Goal: Information Seeking & Learning: Learn about a topic

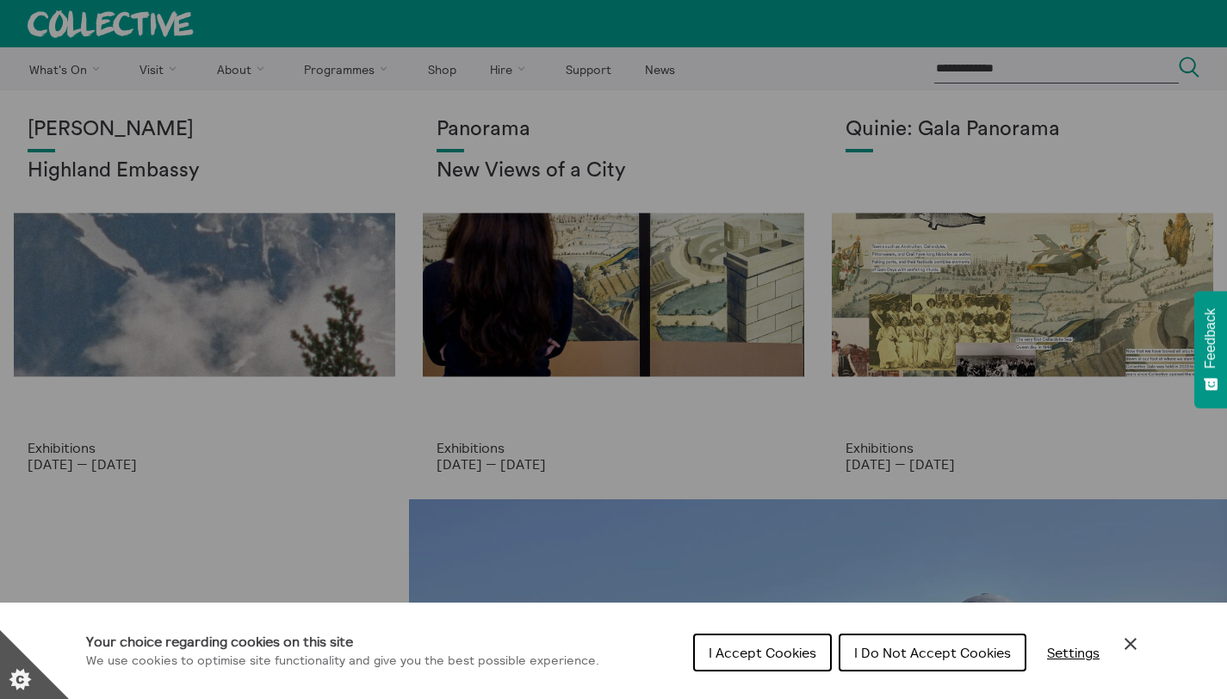
click at [767, 655] on span "I Accept Cookies" at bounding box center [763, 652] width 108 height 17
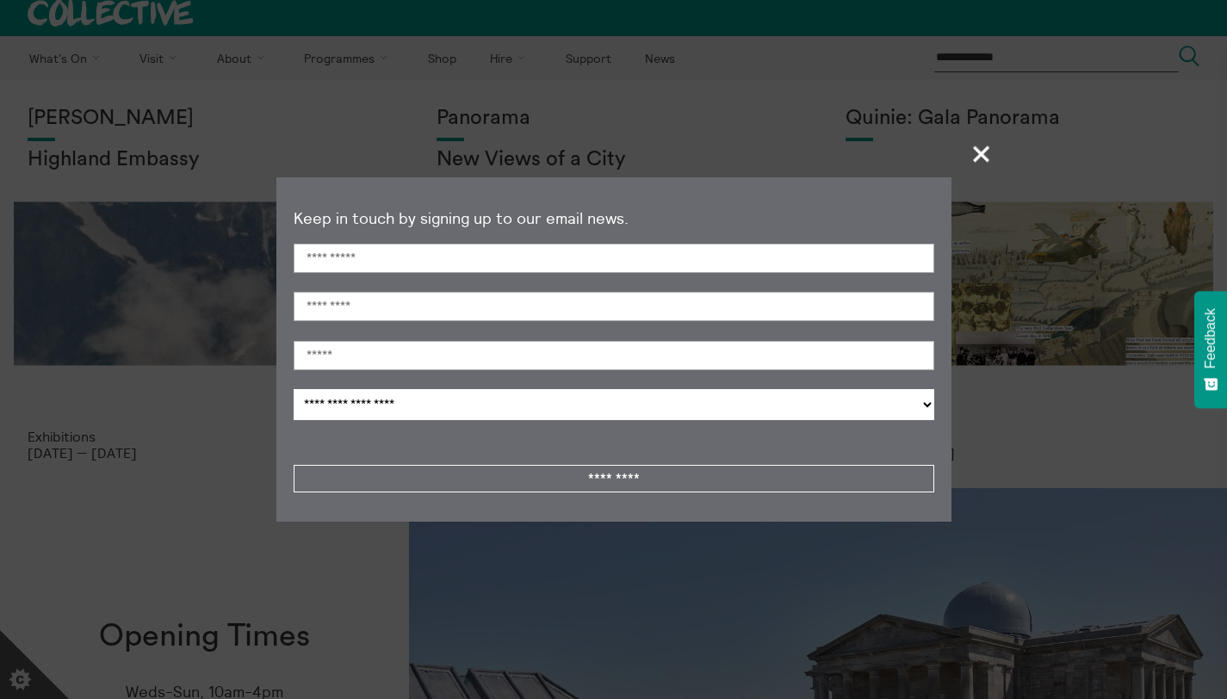
scroll to position [12, 0]
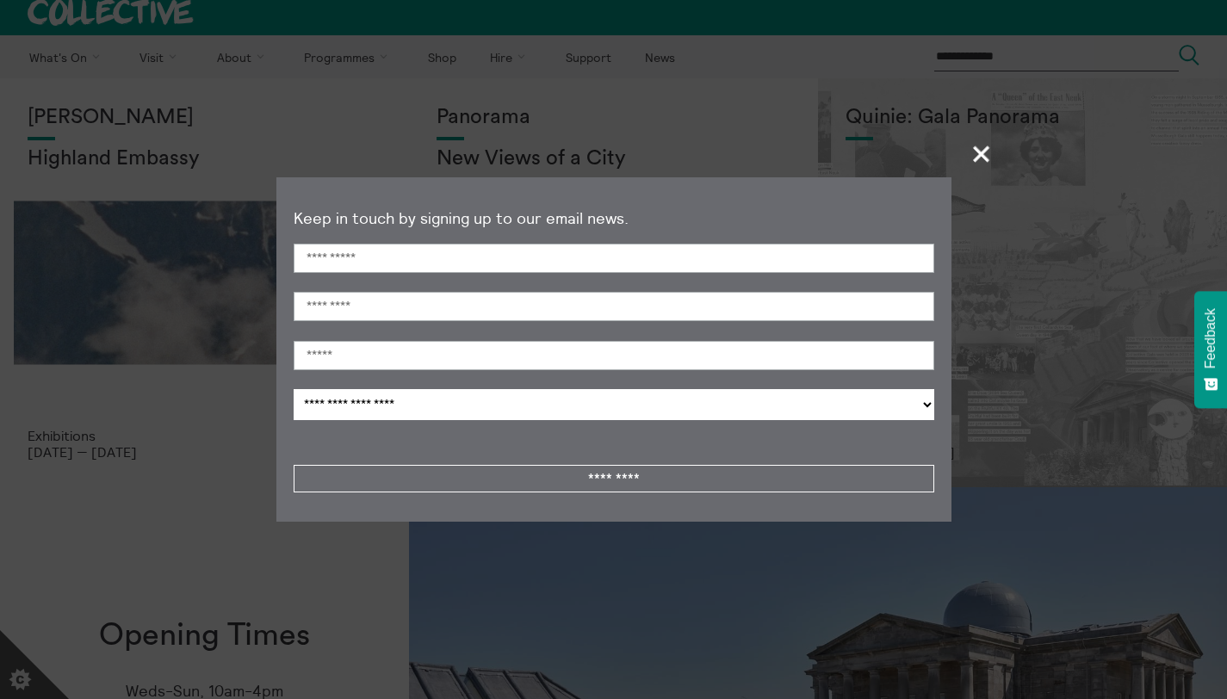
click at [993, 169] on button "+" at bounding box center [981, 153] width 34 height 49
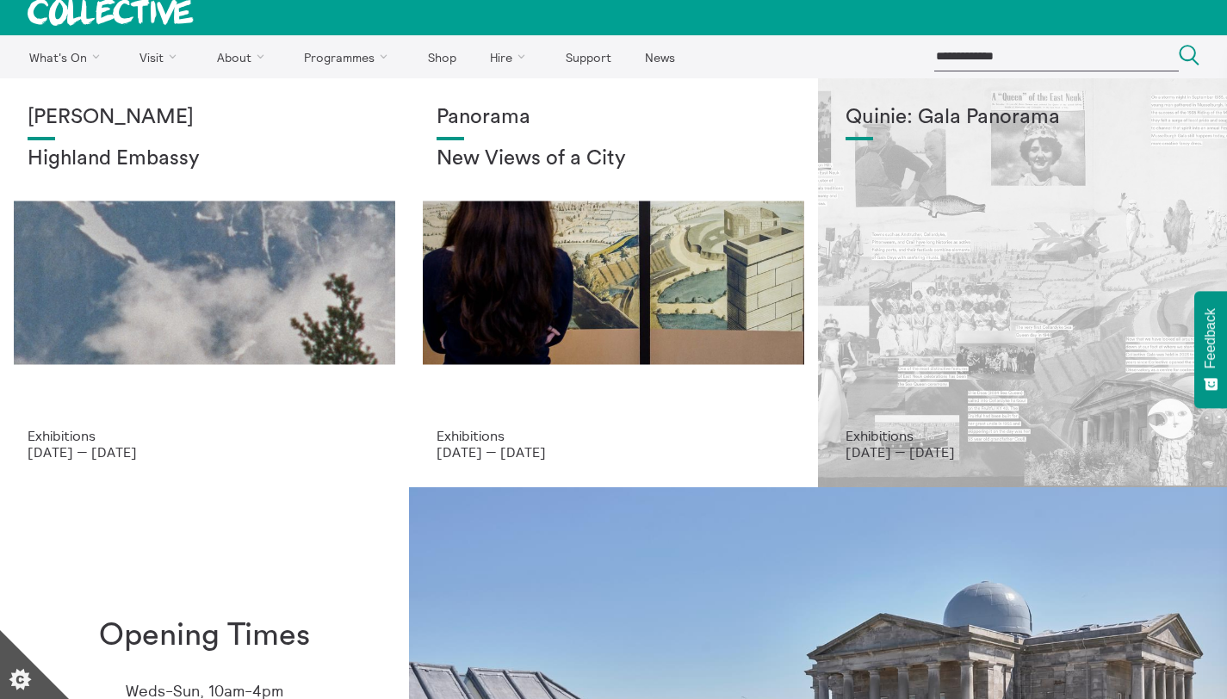
click at [990, 363] on div "Quinie: Gala Panorama" at bounding box center [1023, 267] width 354 height 322
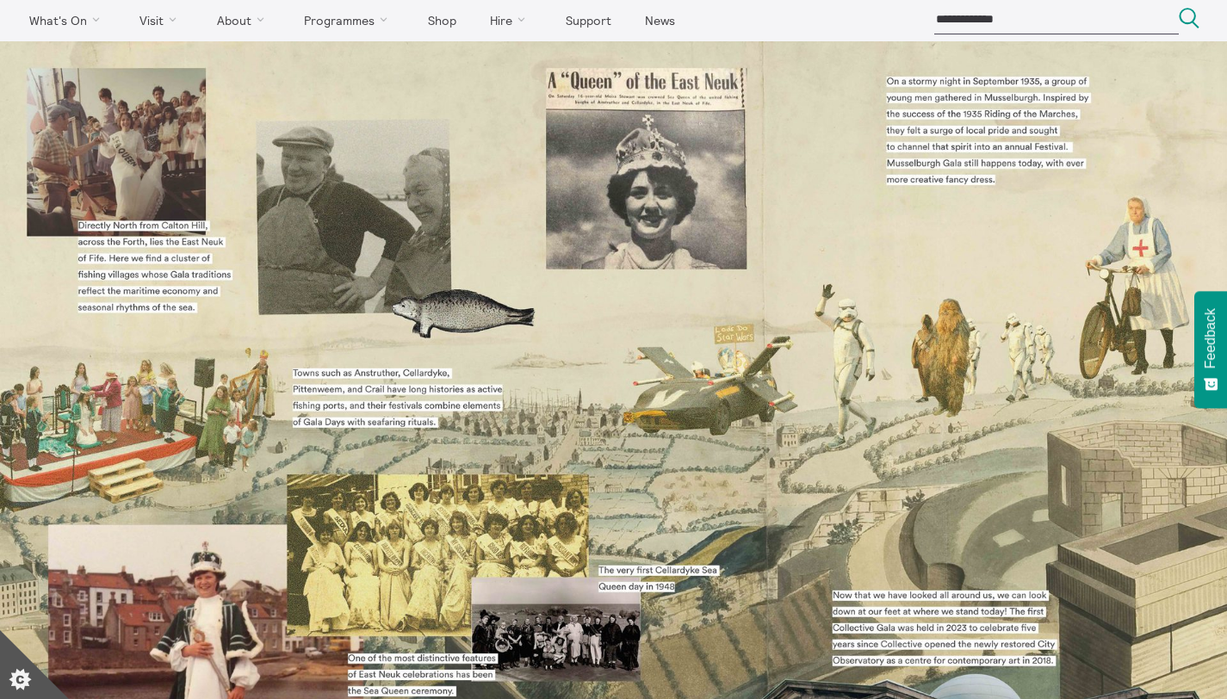
scroll to position [51, 0]
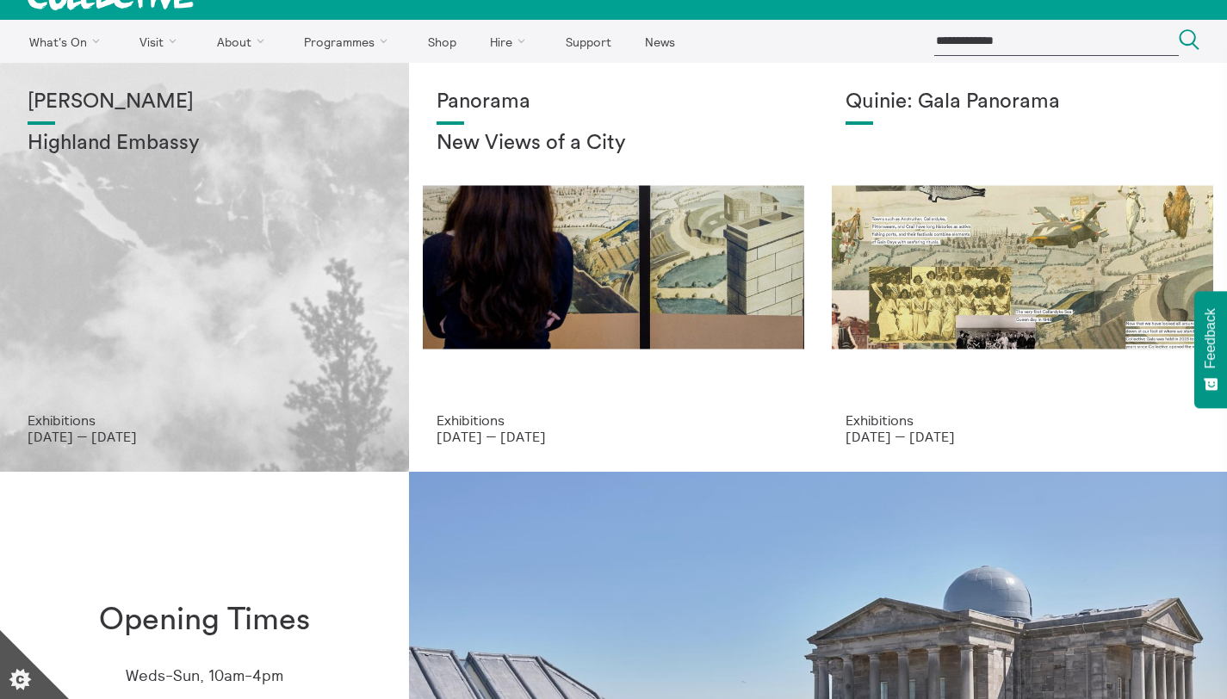
scroll to position [29, 0]
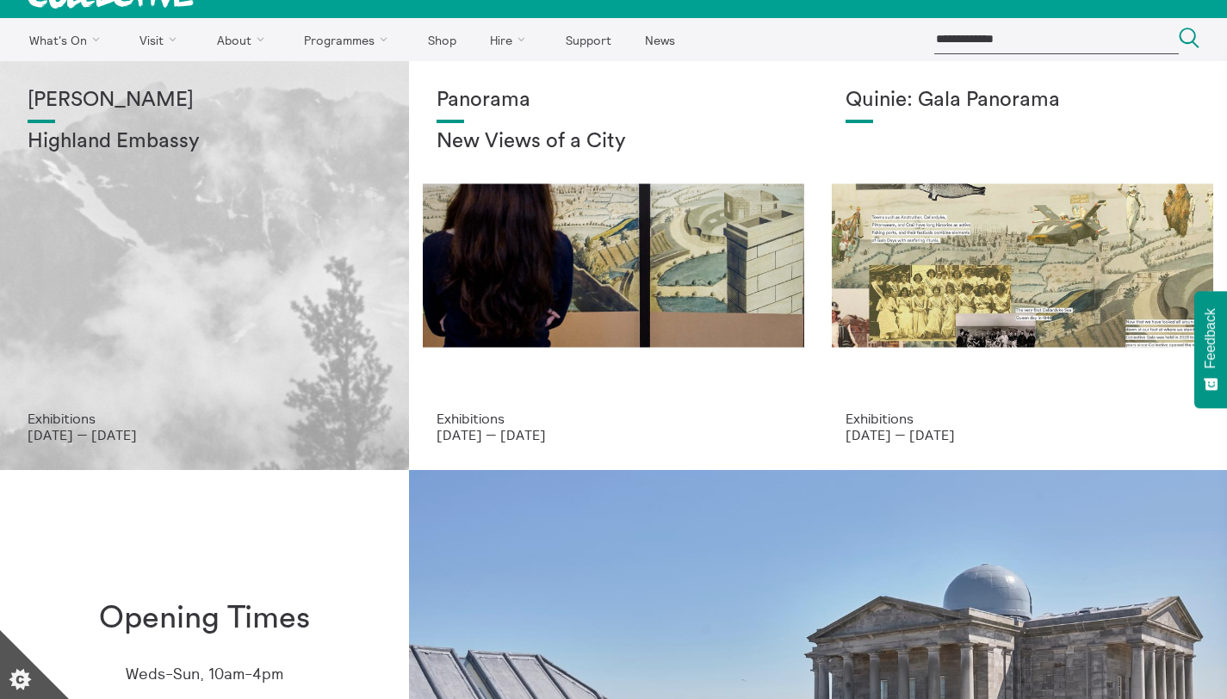
click at [208, 203] on div "[PERSON_NAME] Highland Embassy" at bounding box center [205, 250] width 354 height 322
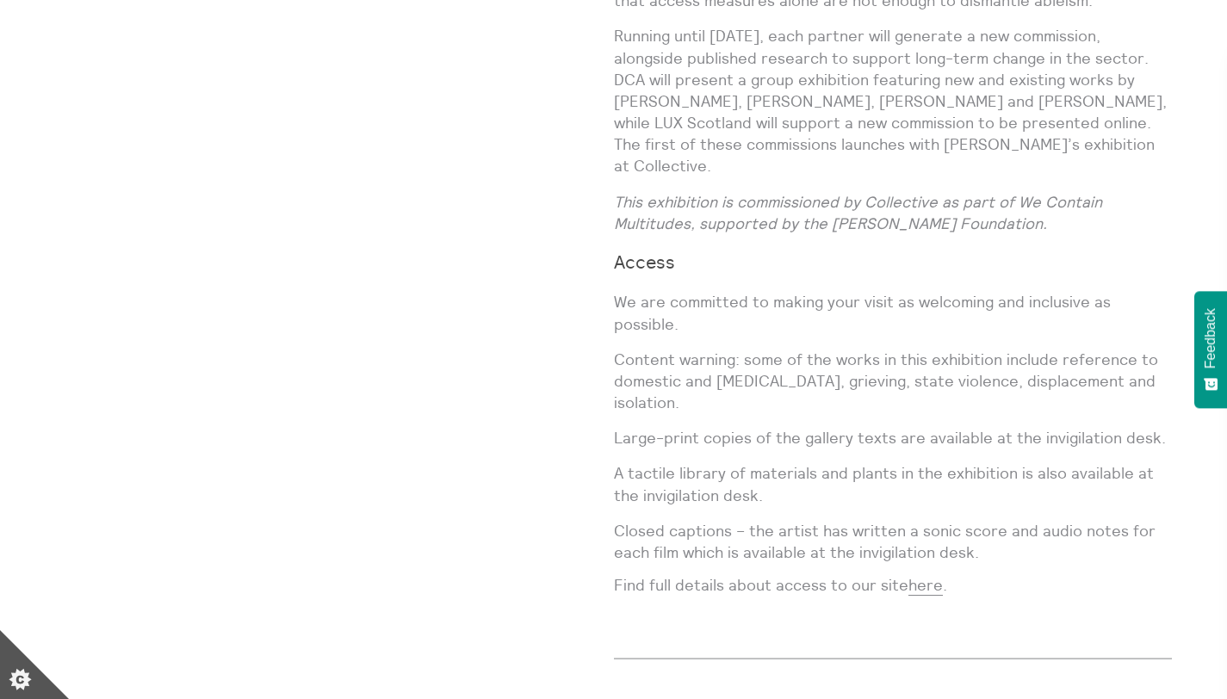
scroll to position [1975, 0]
